Goal: Task Accomplishment & Management: Manage account settings

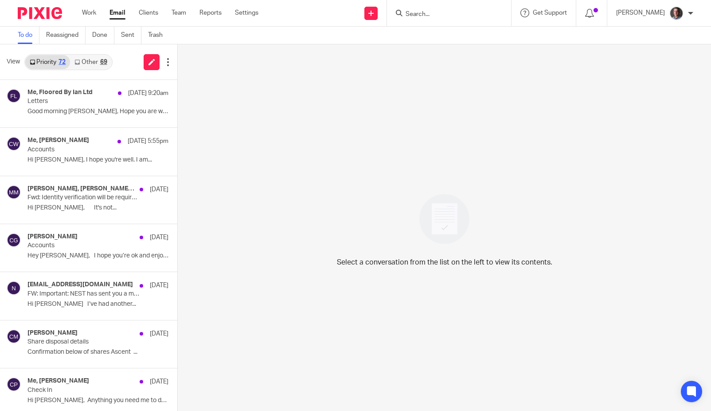
click at [121, 9] on link "Email" at bounding box center [118, 12] width 16 height 9
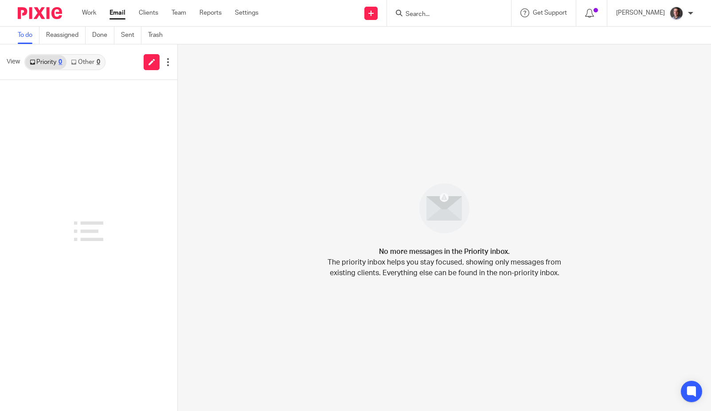
click at [86, 63] on link "Other 0" at bounding box center [86, 62] width 38 height 14
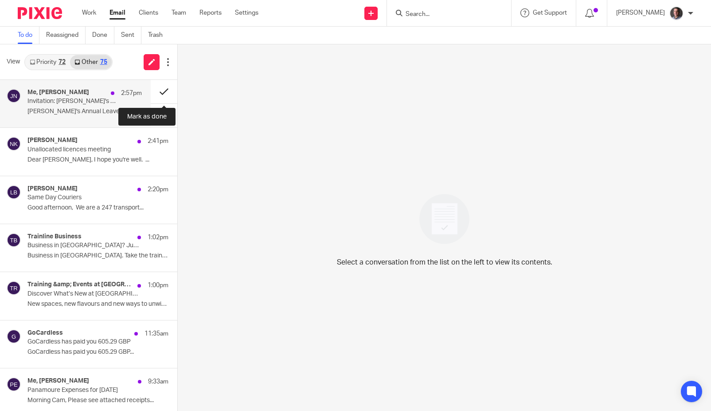
click at [165, 92] on button at bounding box center [164, 92] width 27 height 24
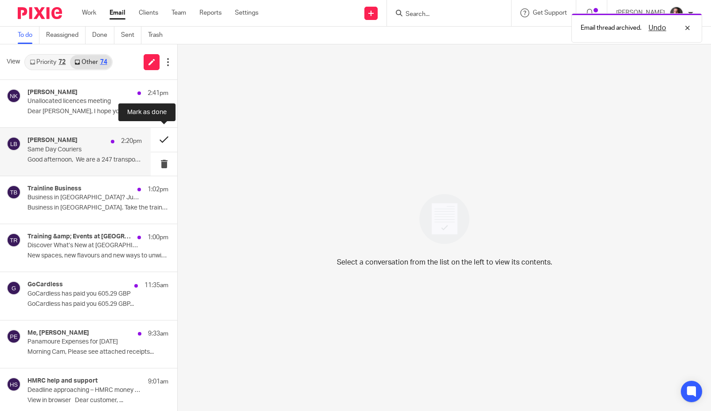
scroll to position [2, 0]
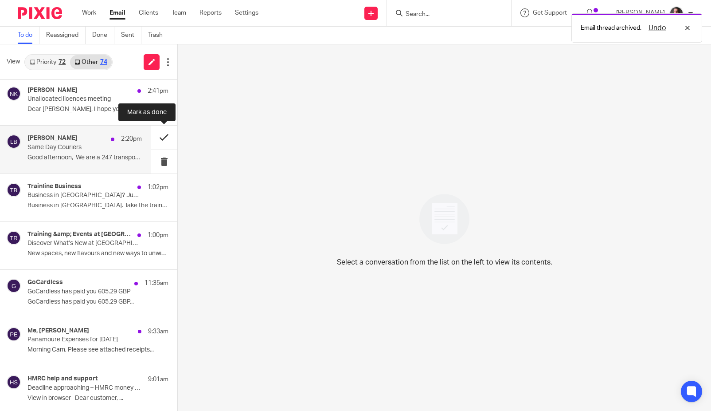
click at [163, 139] on button at bounding box center [164, 138] width 27 height 24
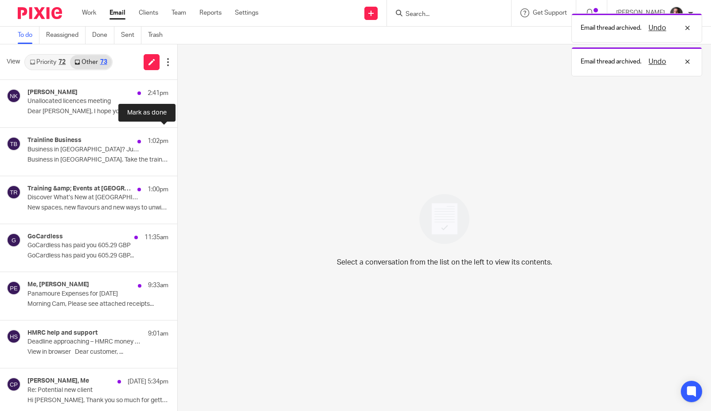
scroll to position [2, 0]
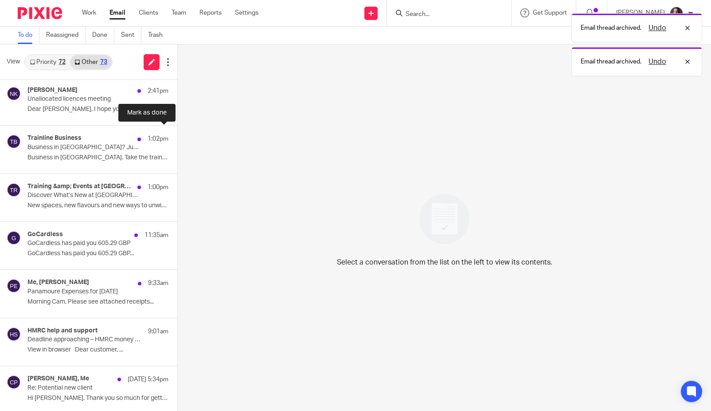
click at [177, 139] on button at bounding box center [180, 138] width 7 height 24
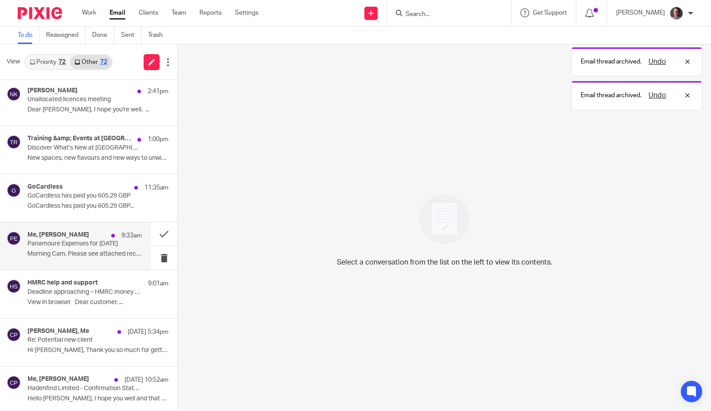
scroll to position [3, 0]
